Goal: Task Accomplishment & Management: Use online tool/utility

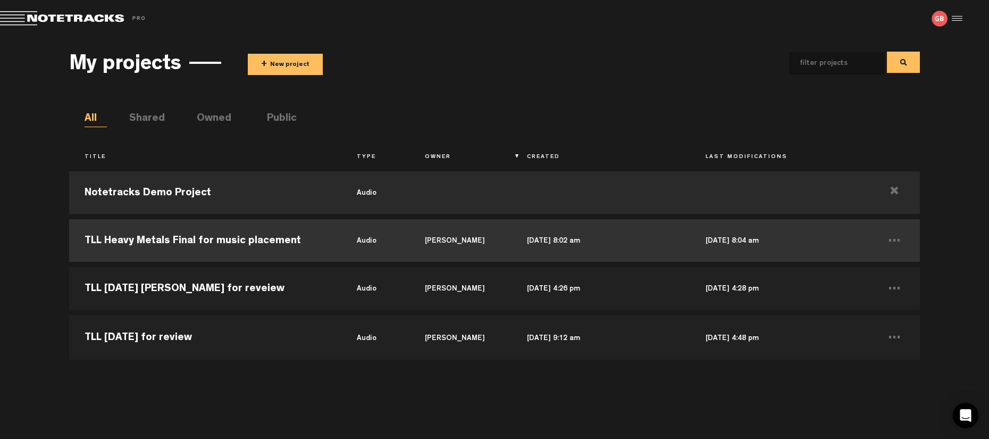
click at [205, 246] on td "TLL Heavy Metals Final for music placement" at bounding box center [205, 240] width 272 height 48
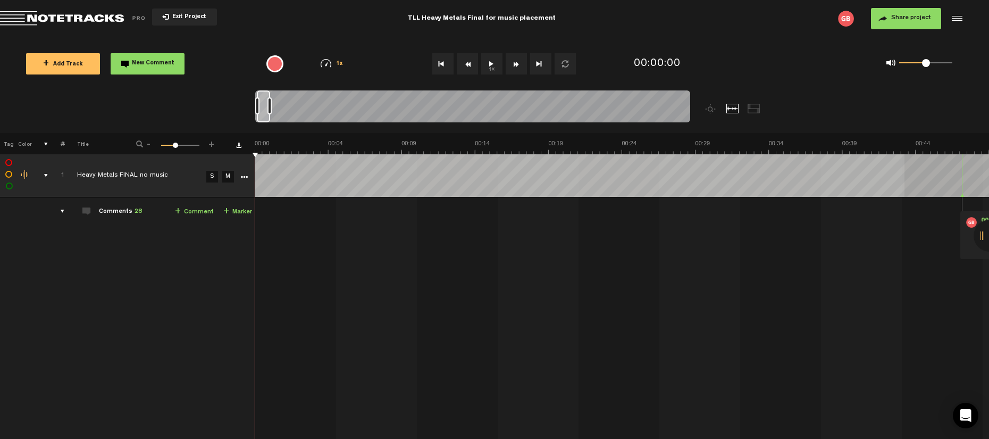
click at [904, 165] on div "+ New drawing Tag Color # Title - 1 100 36 + 1 Heavy Metals FINAL no music S M …" at bounding box center [494, 353] width 989 height 441
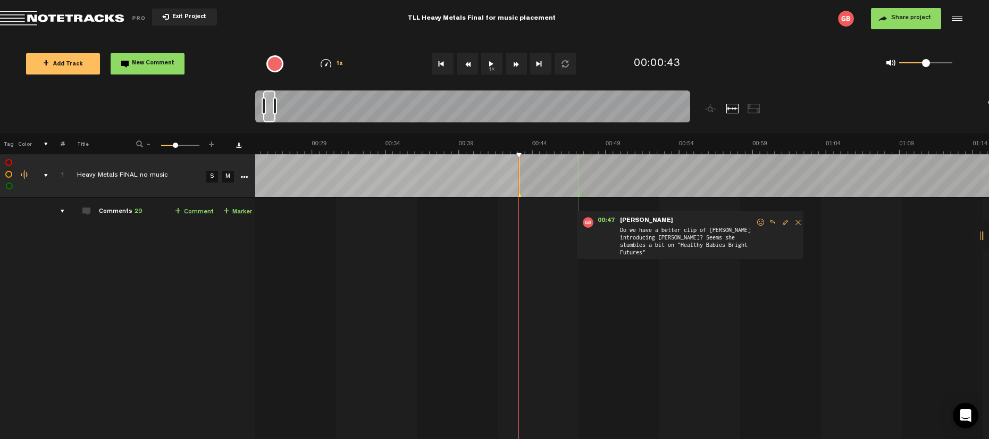
scroll to position [0, 1]
click at [494, 60] on button "1x" at bounding box center [491, 63] width 21 height 21
click at [493, 61] on button "1x" at bounding box center [491, 63] width 21 height 21
drag, startPoint x: 632, startPoint y: 152, endPoint x: 485, endPoint y: 153, distance: 146.2
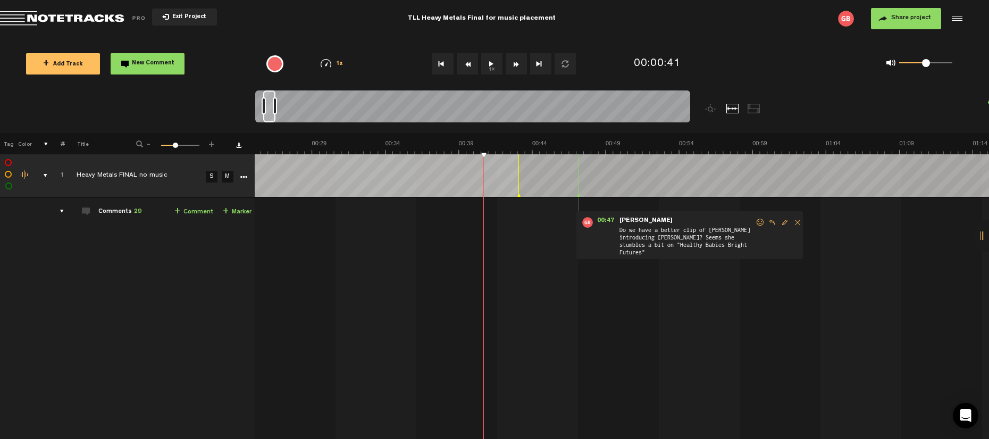
click at [496, 68] on button "1x" at bounding box center [491, 63] width 21 height 21
click at [491, 58] on button "1x" at bounding box center [491, 63] width 21 height 21
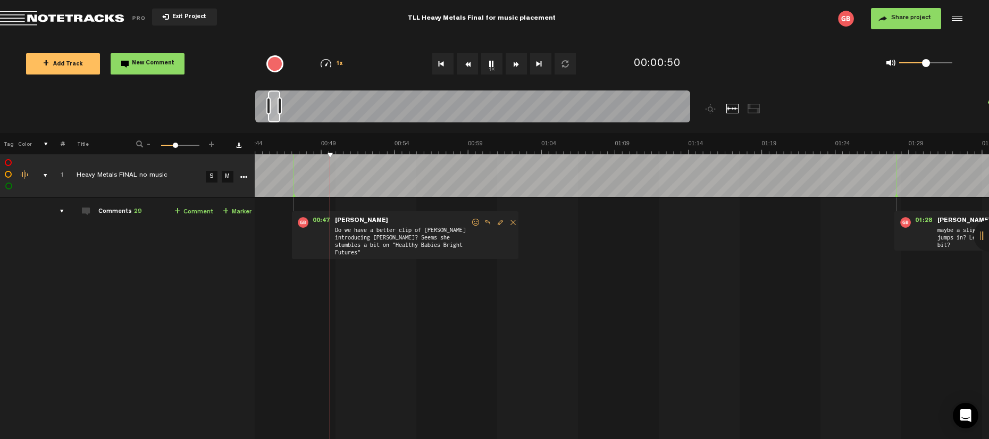
scroll to position [0, 734]
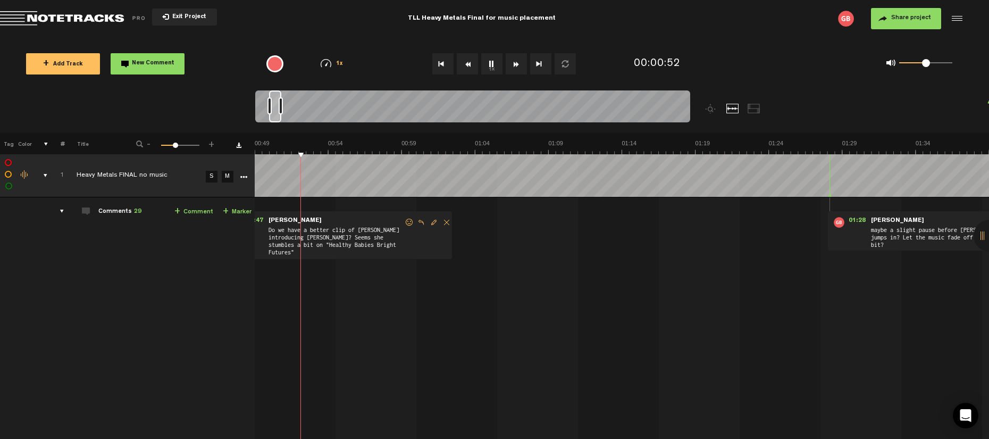
click at [490, 68] on button "1x" at bounding box center [491, 63] width 21 height 21
click at [498, 70] on button "1x" at bounding box center [491, 63] width 21 height 21
click at [492, 62] on button "1x" at bounding box center [491, 63] width 21 height 21
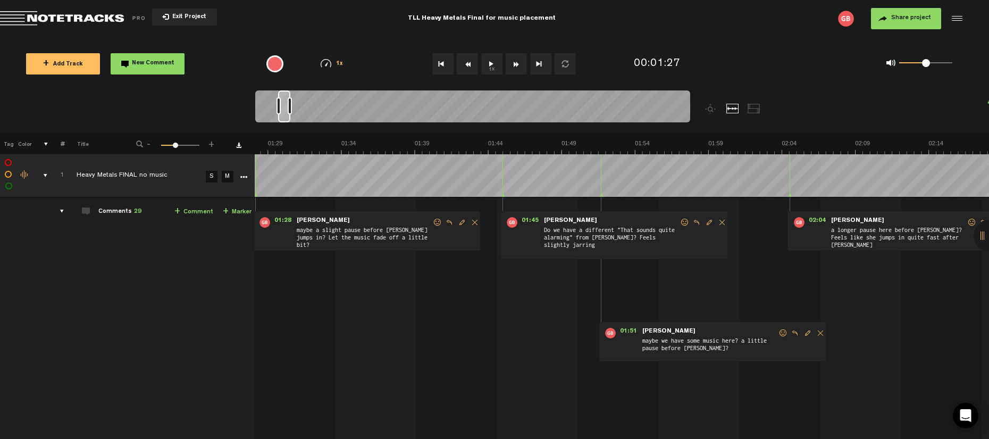
scroll to position [0, 1436]
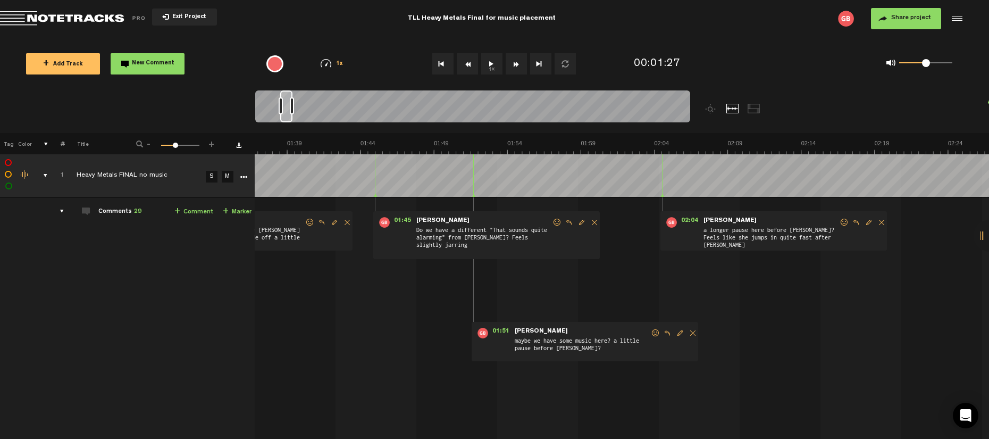
click at [493, 69] on button "1x" at bounding box center [491, 63] width 21 height 21
click at [493, 64] on button "1x" at bounding box center [491, 63] width 21 height 21
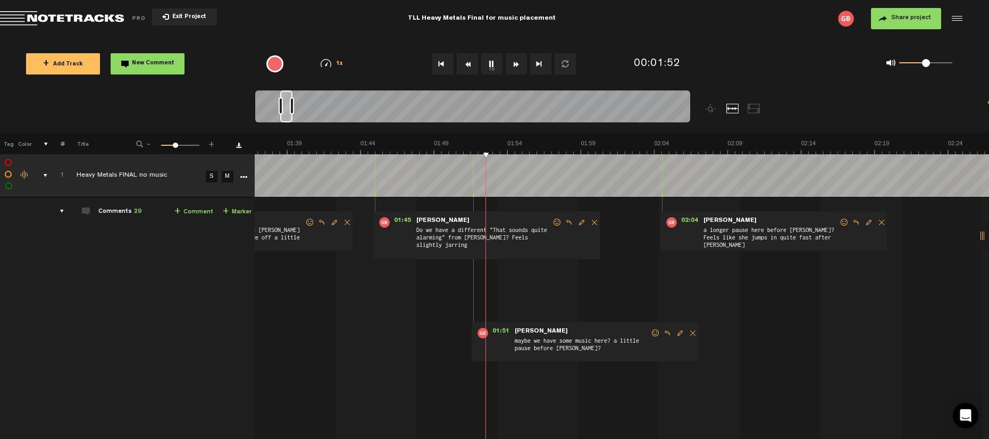
click at [493, 64] on button "1x" at bounding box center [491, 63] width 21 height 21
click at [488, 61] on button "1x" at bounding box center [491, 63] width 21 height 21
click at [489, 61] on button "1x" at bounding box center [491, 63] width 21 height 21
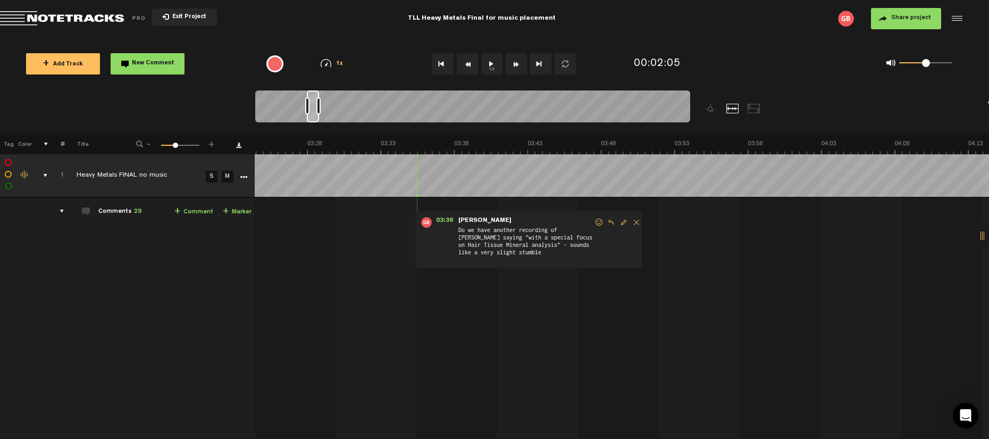
scroll to position [0, 3159]
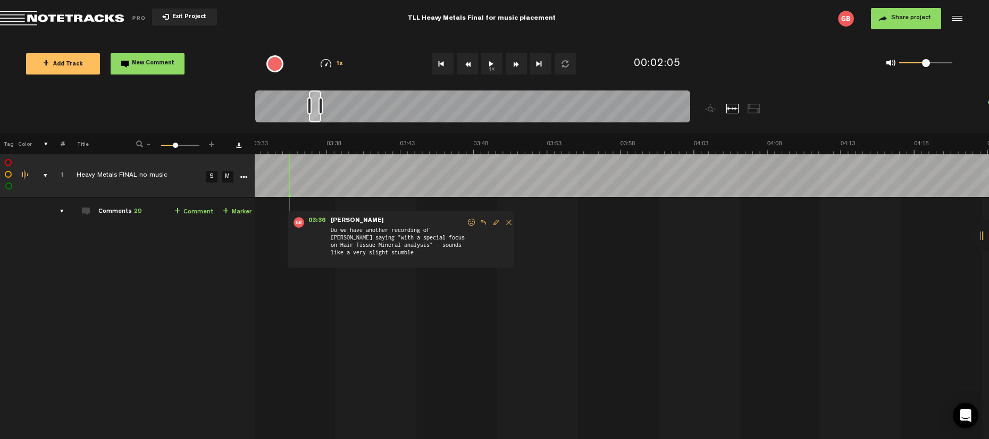
click at [489, 61] on button "1x" at bounding box center [491, 63] width 21 height 21
click at [490, 66] on button "1x" at bounding box center [491, 63] width 21 height 21
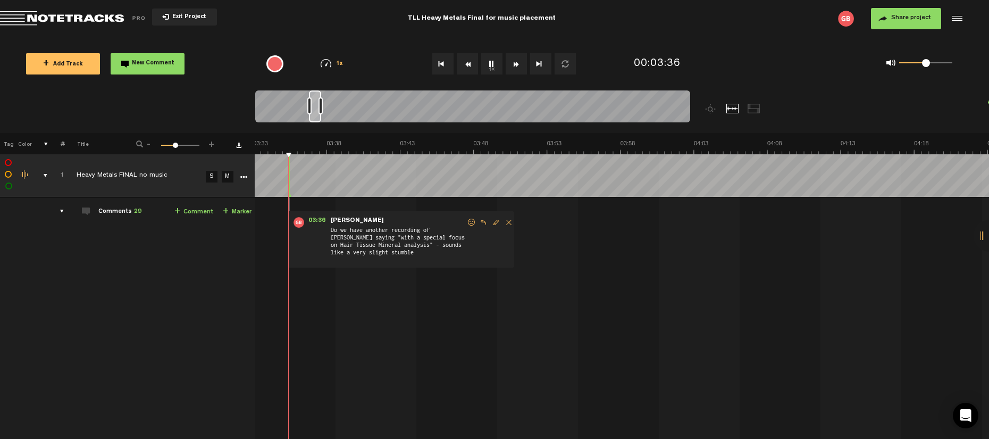
click at [490, 66] on button "1x" at bounding box center [491, 63] width 21 height 21
click at [488, 65] on button "1x" at bounding box center [491, 63] width 21 height 21
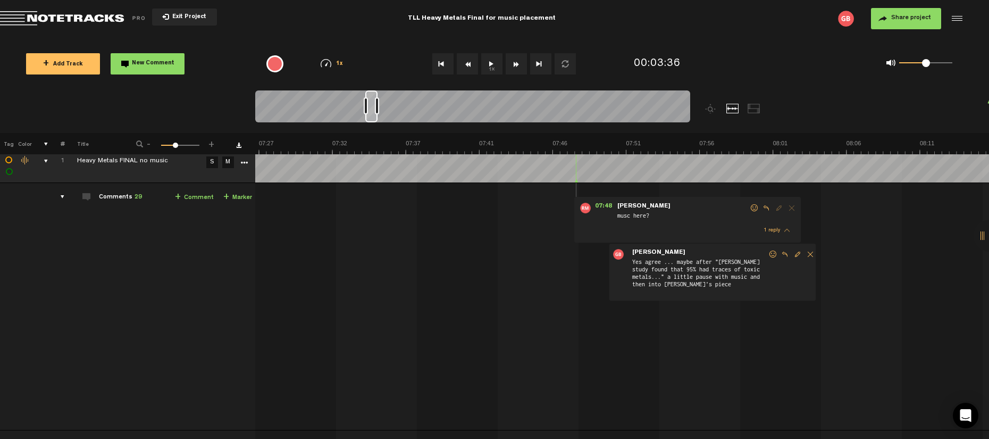
scroll to position [0, 6668]
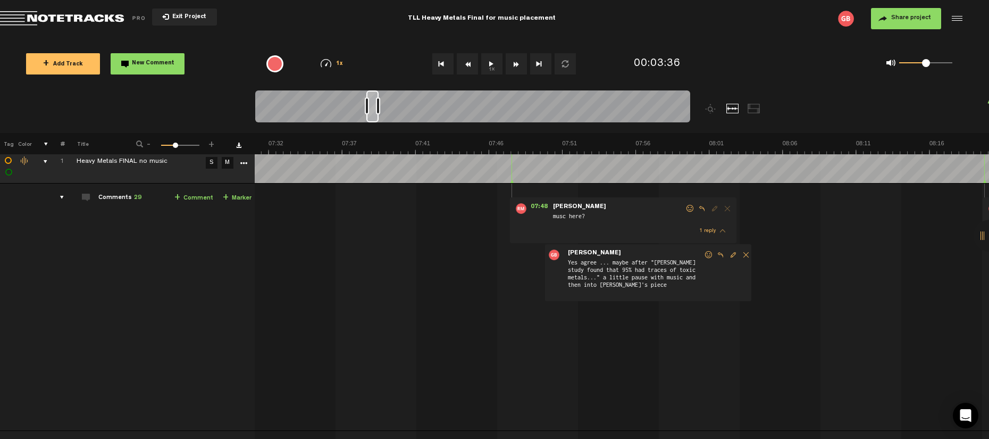
click at [488, 62] on button "1x" at bounding box center [491, 63] width 21 height 21
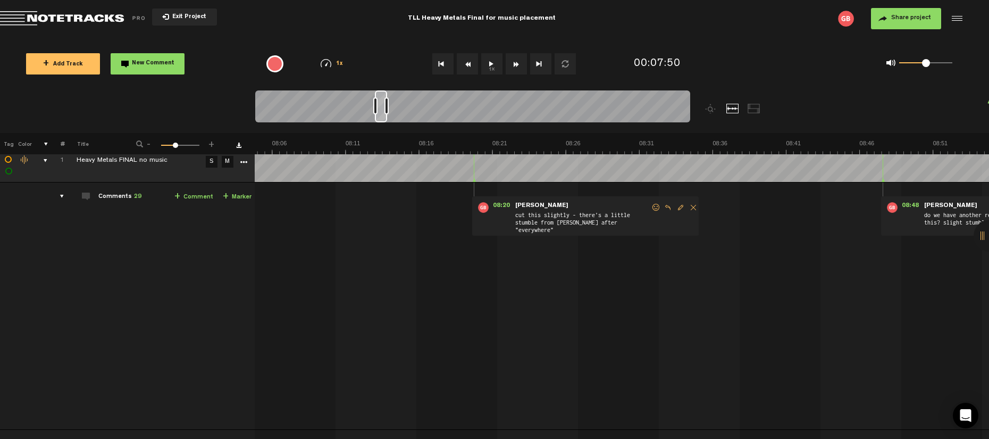
scroll to position [0, 7178]
click at [489, 60] on button "1x" at bounding box center [491, 63] width 21 height 21
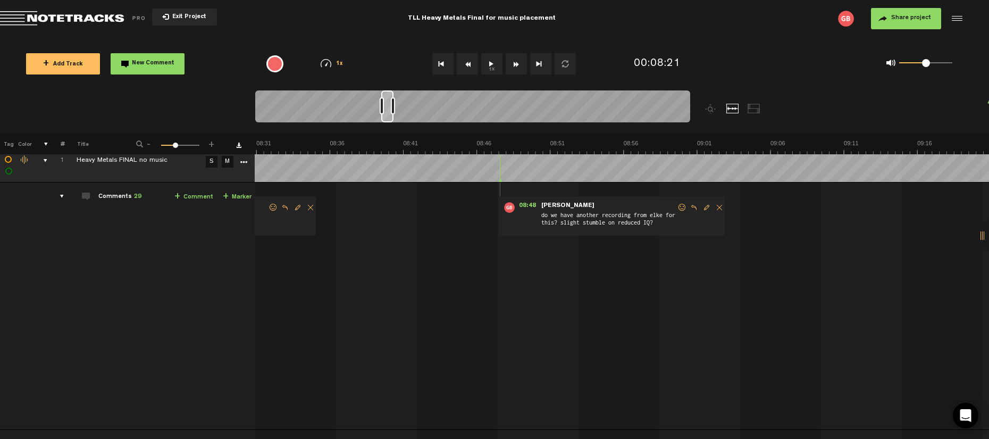
scroll to position [0, 7625]
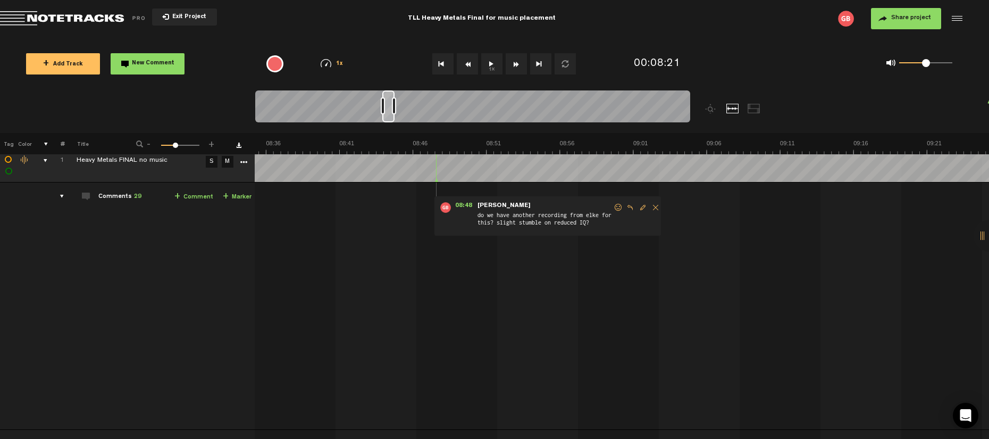
click at [491, 66] on button "1x" at bounding box center [491, 63] width 21 height 21
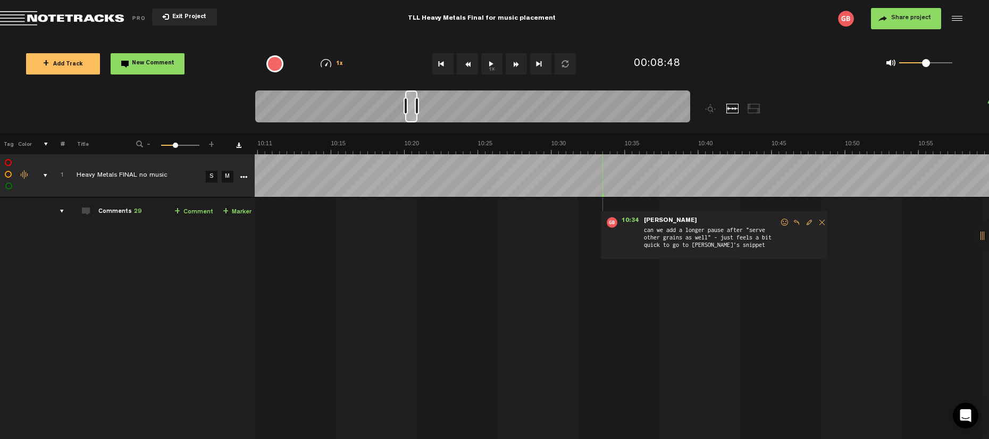
scroll to position [0, 9092]
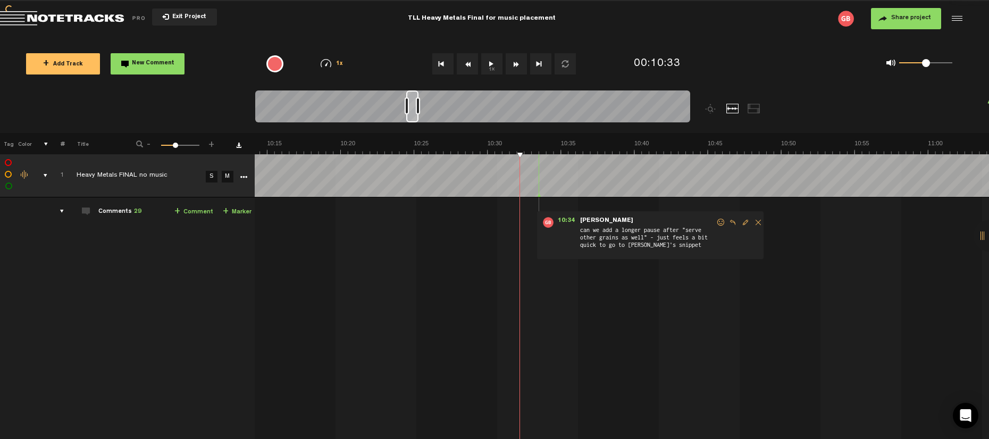
click at [497, 68] on button "1x" at bounding box center [491, 63] width 21 height 21
click at [491, 64] on button "1x" at bounding box center [491, 63] width 21 height 21
click at [492, 58] on button "1x" at bounding box center [491, 63] width 21 height 21
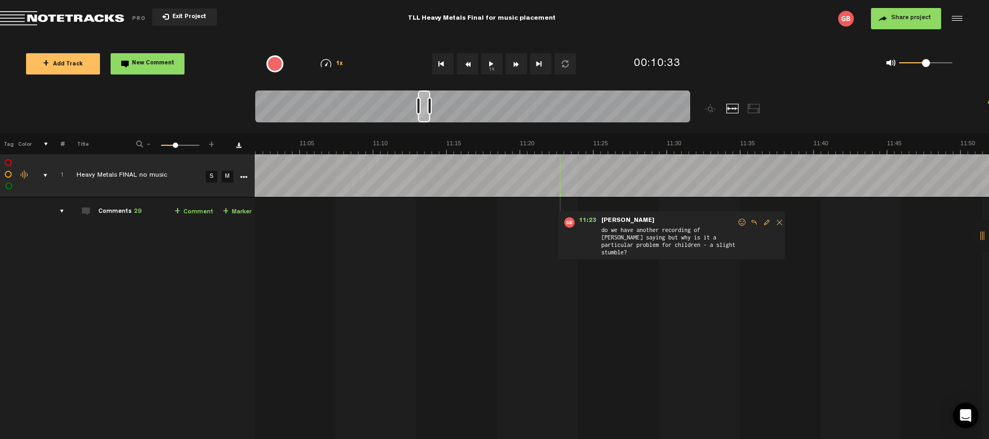
scroll to position [0, 9794]
click at [491, 62] on button "1x" at bounding box center [491, 63] width 21 height 21
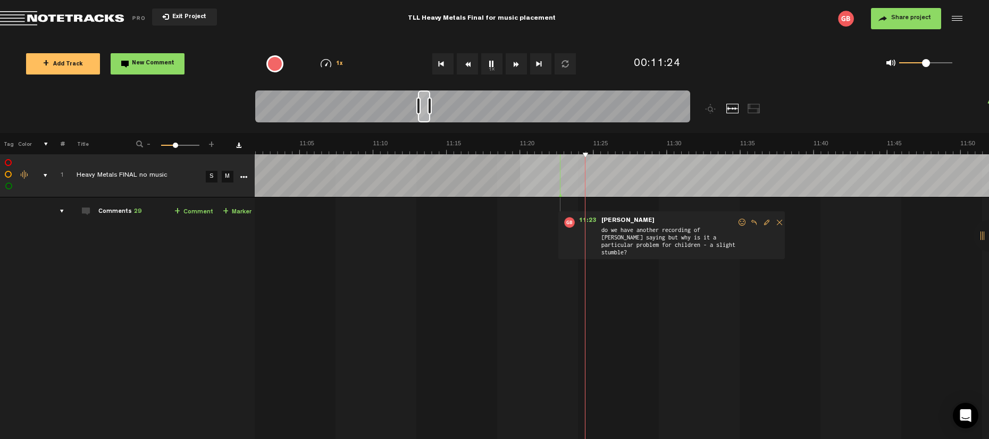
drag, startPoint x: 491, startPoint y: 62, endPoint x: 504, endPoint y: 152, distance: 90.8
click at [504, 37] on div "Loading... 100% + Add Track New Comment 1x 0.25x 0.5x 0.75x 1x 1.25x 1.5x 1.75x…" at bounding box center [494, 37] width 989 height 0
click at [488, 68] on button "1x" at bounding box center [491, 63] width 21 height 21
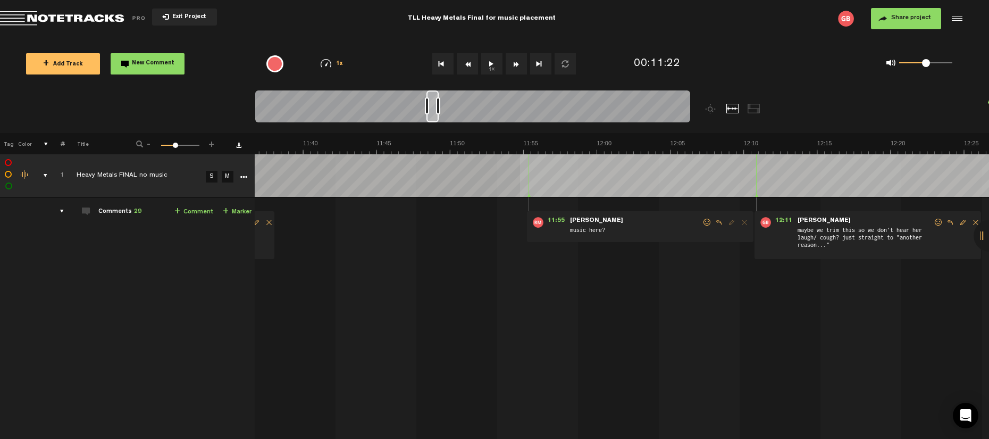
scroll to position [0, 10304]
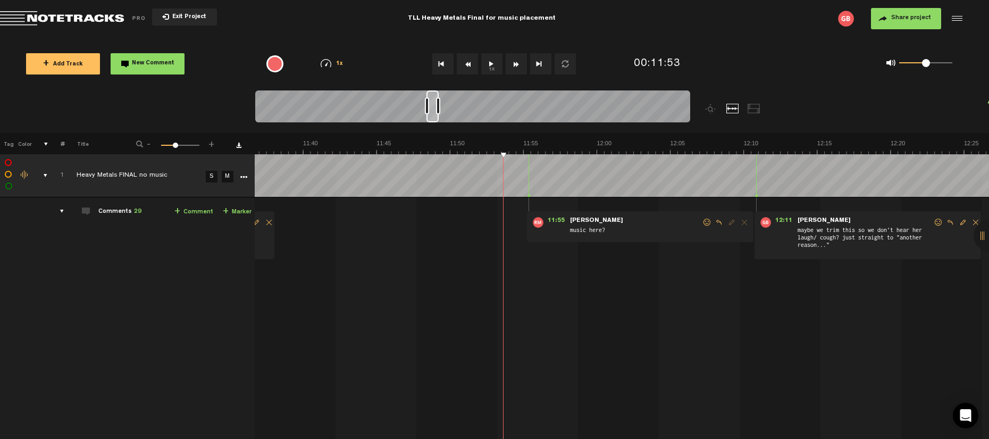
click at [489, 62] on button "1x" at bounding box center [491, 63] width 21 height 21
click at [492, 64] on button "1x" at bounding box center [491, 63] width 21 height 21
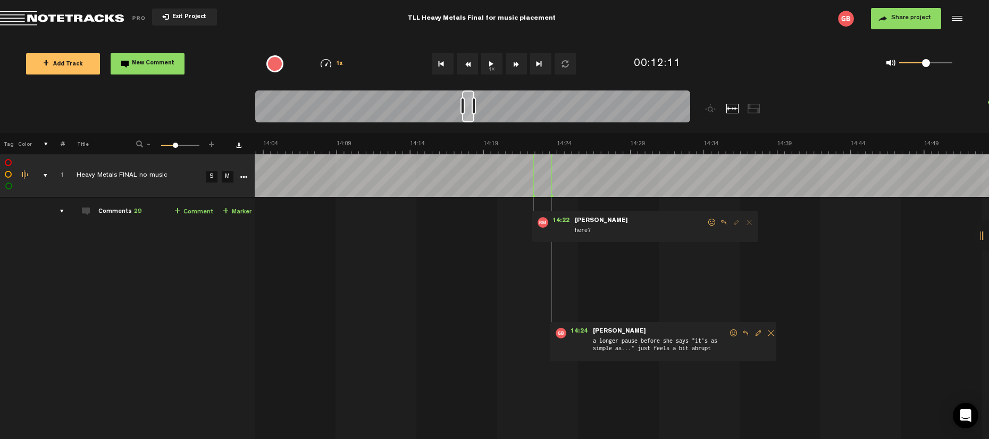
scroll to position [0, 12474]
click at [551, 233] on div "14:22 - • [PERSON_NAME]: "here?" [PERSON_NAME] here?" at bounding box center [645, 226] width 226 height 31
click at [513, 154] on img at bounding box center [997, 146] width 26433 height 15
click at [488, 69] on button "1x" at bounding box center [491, 63] width 21 height 21
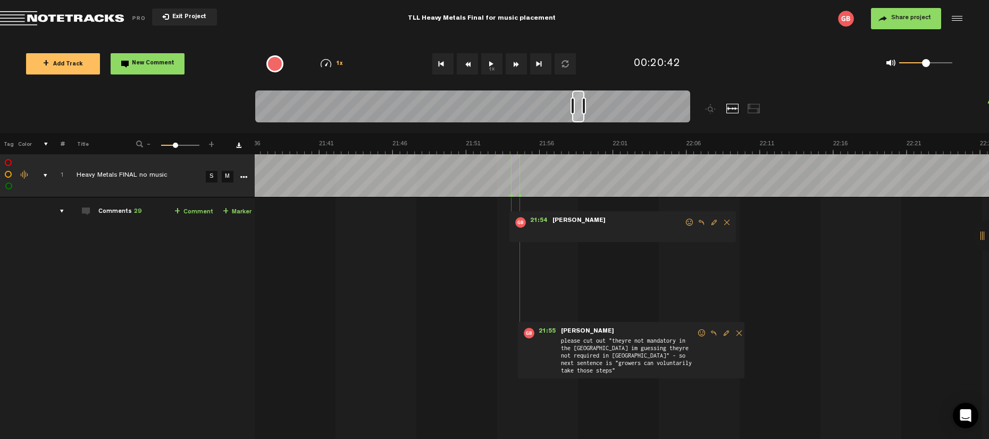
scroll to position [0, 19173]
click at [581, 231] on span at bounding box center [618, 231] width 133 height 12
click at [620, 346] on span "please cut out "theyre not mandatory in the [GEOGRAPHIC_DATA] im guessing theyr…" at bounding box center [628, 354] width 137 height 37
click at [492, 64] on button "1x" at bounding box center [491, 63] width 21 height 21
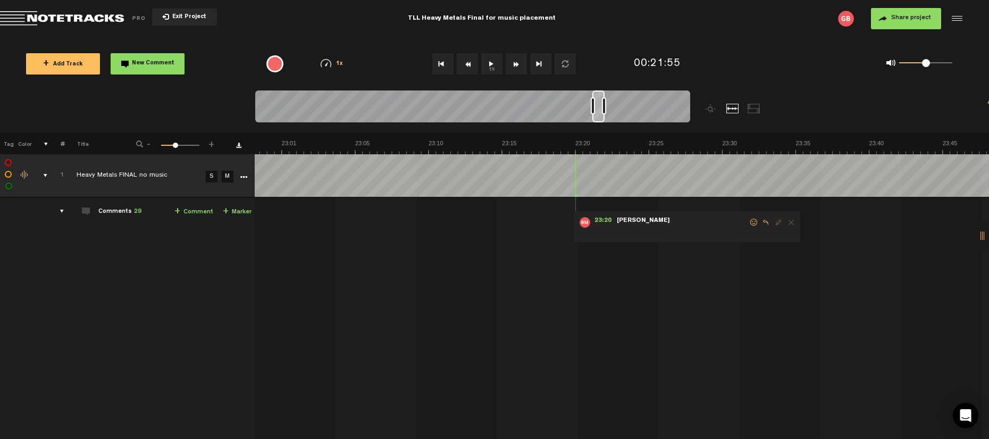
scroll to position [0, 2]
click at [618, 220] on span "[PERSON_NAME]" at bounding box center [643, 220] width 55 height 7
click at [667, 233] on span at bounding box center [682, 231] width 133 height 12
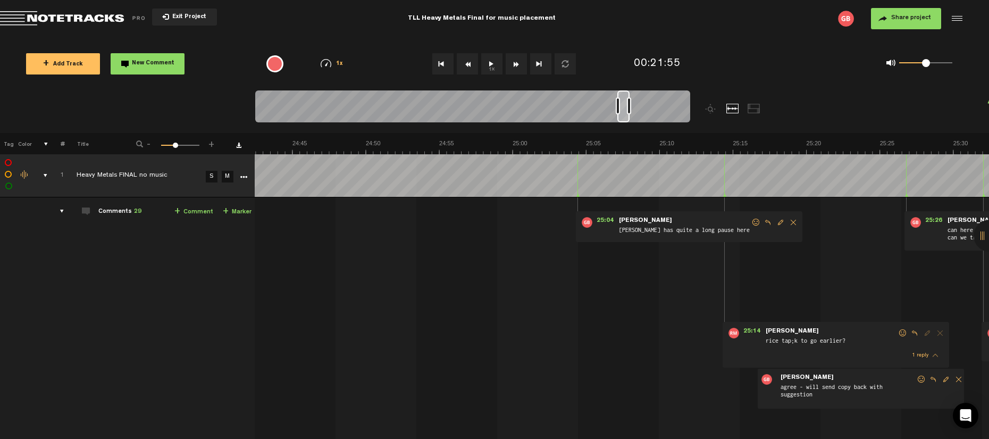
scroll to position [0, 22171]
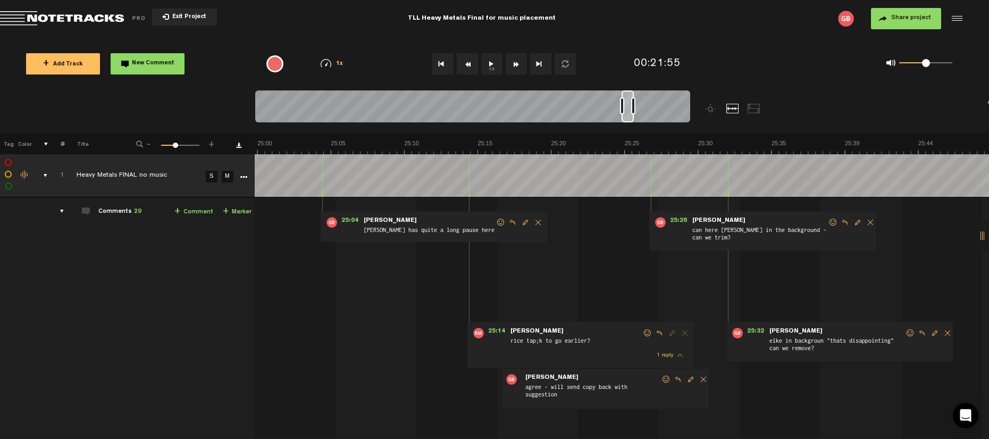
click at [486, 62] on button "1x" at bounding box center [491, 63] width 21 height 21
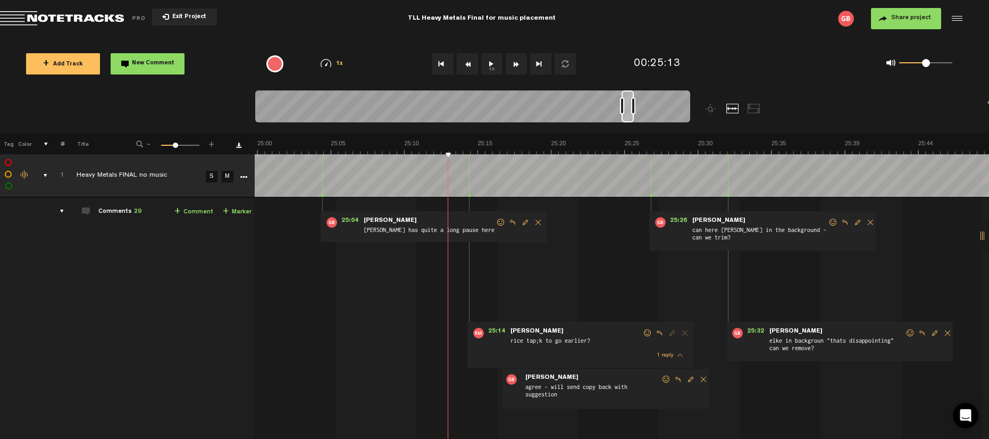
click at [494, 62] on button "1x" at bounding box center [491, 63] width 21 height 21
click at [488, 59] on button "1x" at bounding box center [491, 63] width 21 height 21
click at [490, 65] on button "1x" at bounding box center [491, 63] width 21 height 21
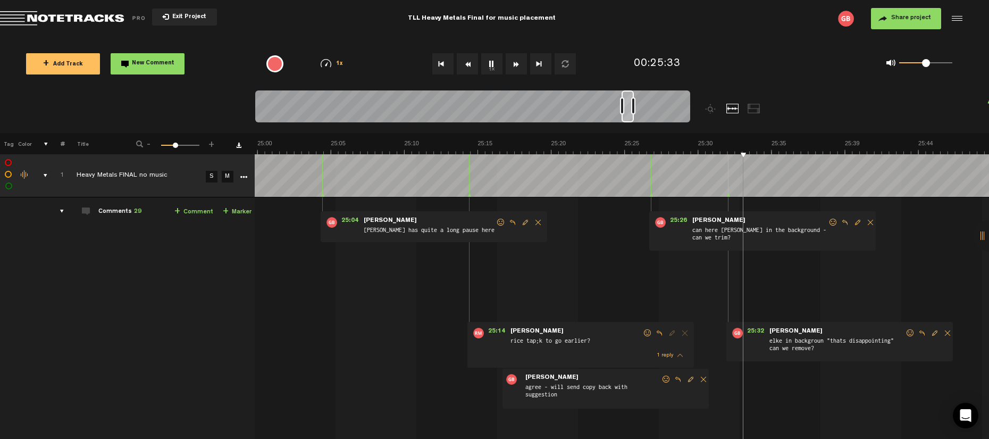
click at [490, 65] on button "1x" at bounding box center [491, 63] width 21 height 21
click at [497, 65] on button "1x" at bounding box center [491, 63] width 21 height 21
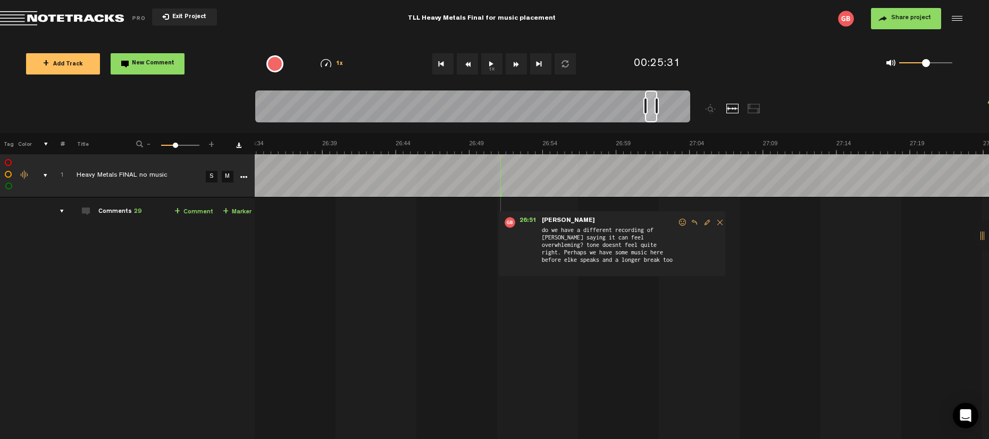
scroll to position [0, 23447]
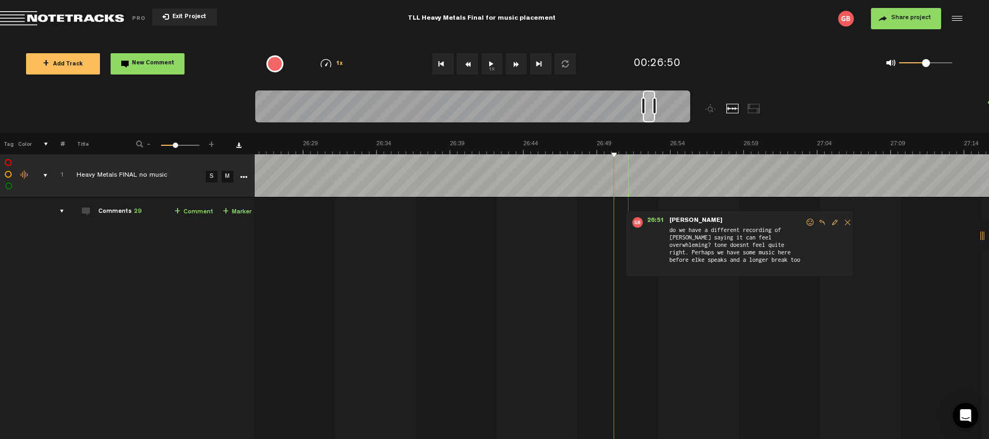
click at [489, 61] on button "1x" at bounding box center [491, 63] width 21 height 21
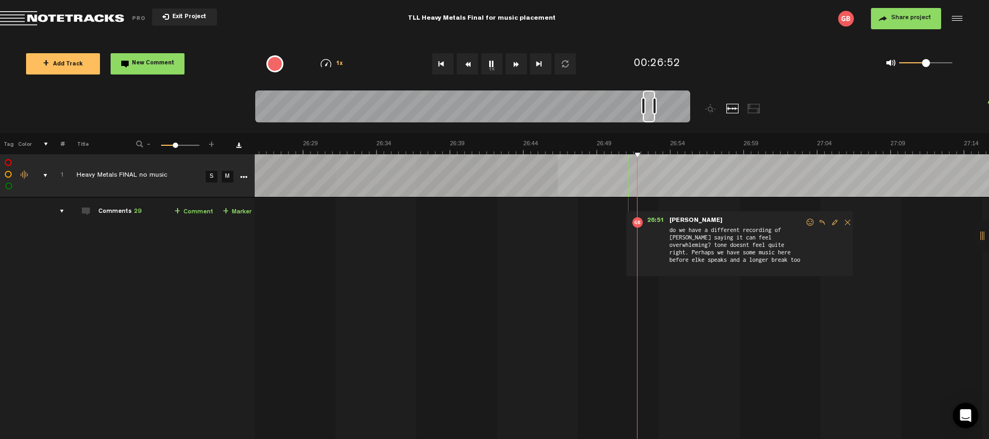
click at [558, 37] on div "Loading... 100% + Add Track New Comment 1x 0.25x 0.5x 0.75x 1x 1.25x 1.5x 1.75x…" at bounding box center [494, 37] width 989 height 0
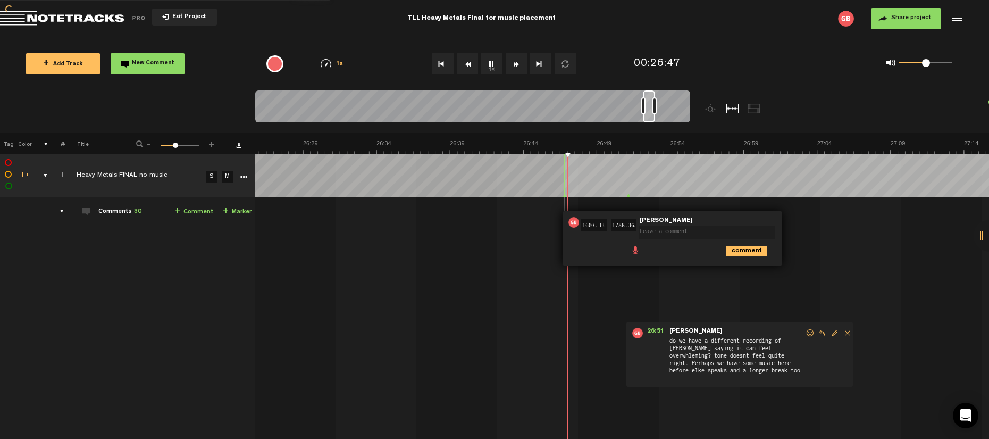
scroll to position [0, 0]
click at [494, 62] on button "1x" at bounding box center [491, 63] width 21 height 21
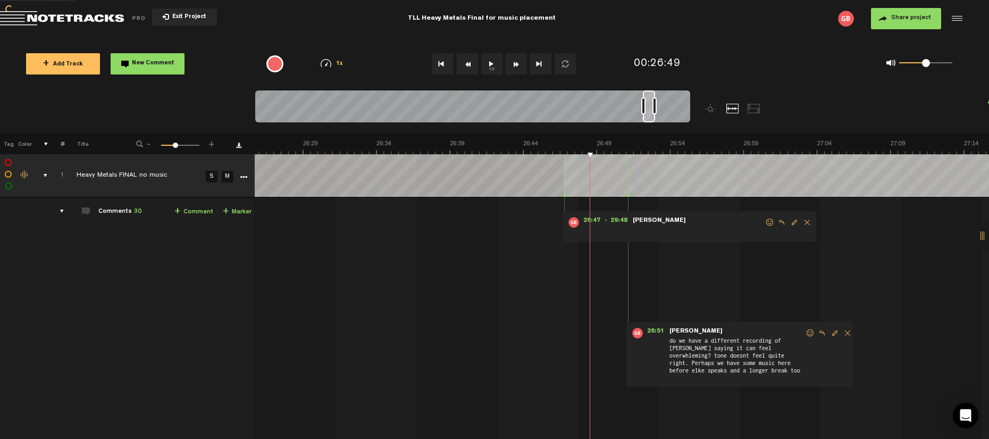
click at [486, 69] on button "1x" at bounding box center [491, 63] width 21 height 21
click at [490, 62] on button "1x" at bounding box center [491, 63] width 21 height 21
click at [494, 65] on button "1x" at bounding box center [491, 63] width 21 height 21
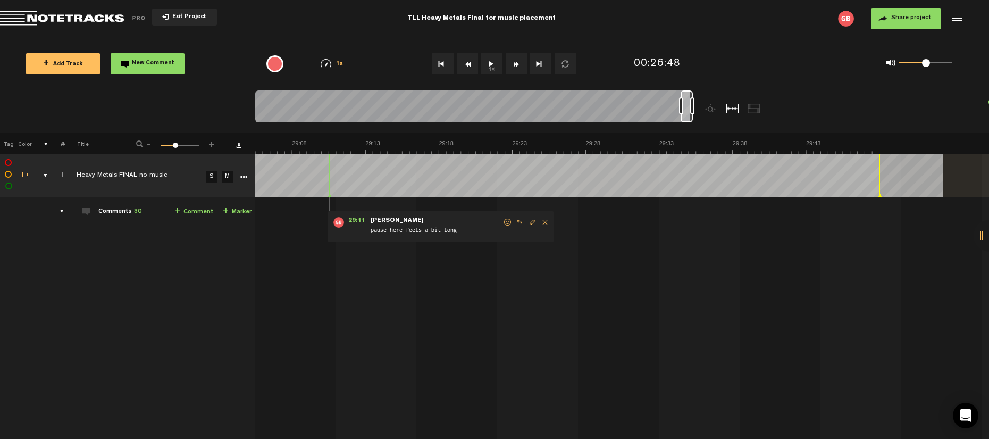
scroll to position [0, 25808]
click at [488, 61] on button "1x" at bounding box center [491, 63] width 21 height 21
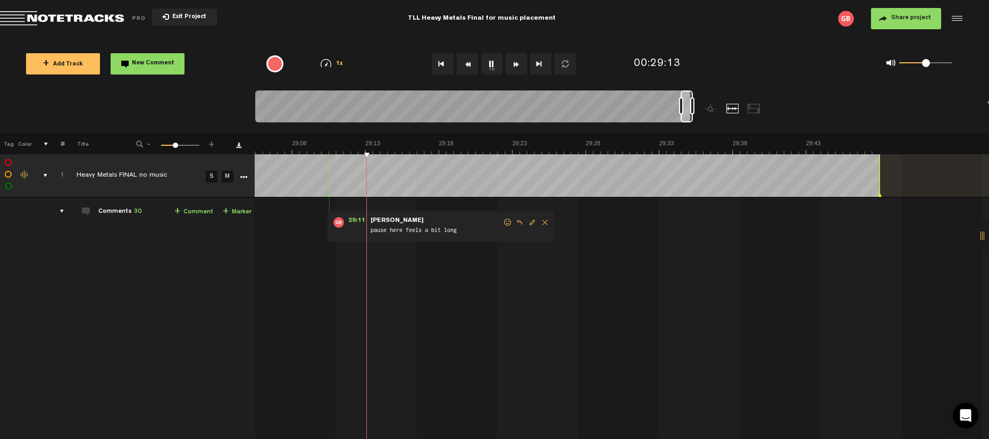
click at [488, 61] on button "1x" at bounding box center [491, 63] width 21 height 21
